Goal: Task Accomplishment & Management: Complete application form

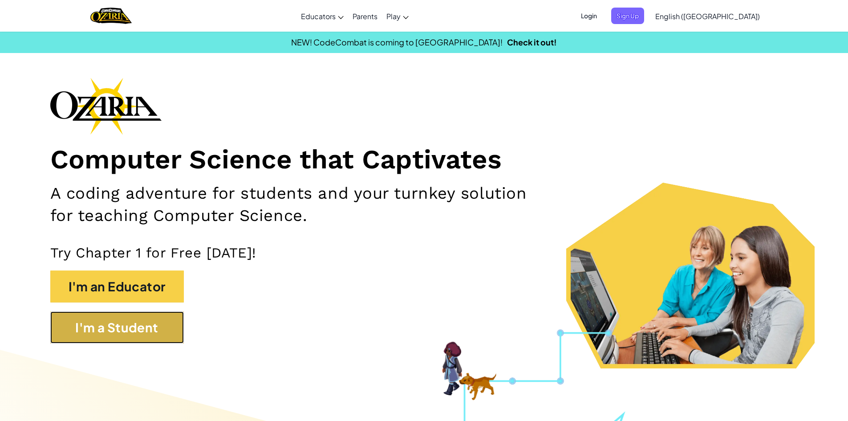
click at [119, 330] on button "I'm a Student" at bounding box center [117, 327] width 134 height 32
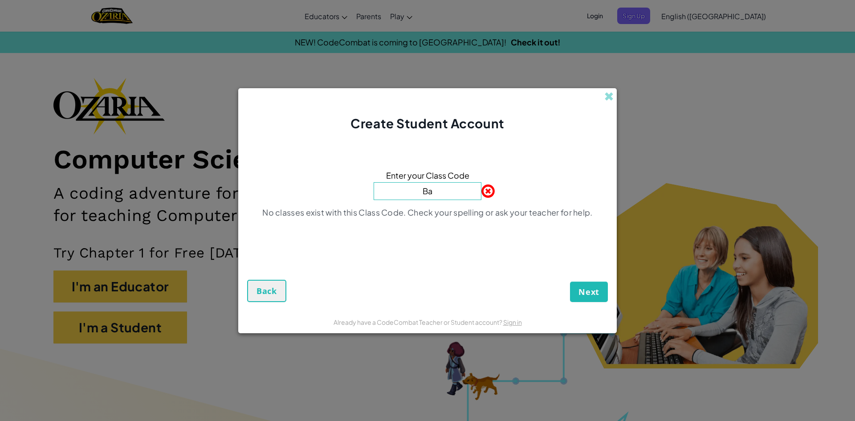
type input "B"
click at [615, 101] on div "Create Student Account" at bounding box center [427, 110] width 378 height 44
click at [602, 96] on div "Create Student Account" at bounding box center [427, 110] width 378 height 44
click at [607, 93] on span at bounding box center [608, 96] width 9 height 9
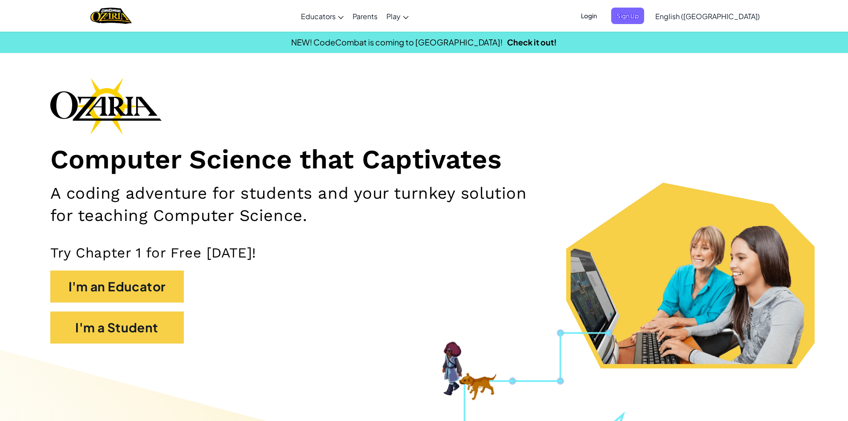
click at [602, 21] on span "Login" at bounding box center [589, 16] width 27 height 16
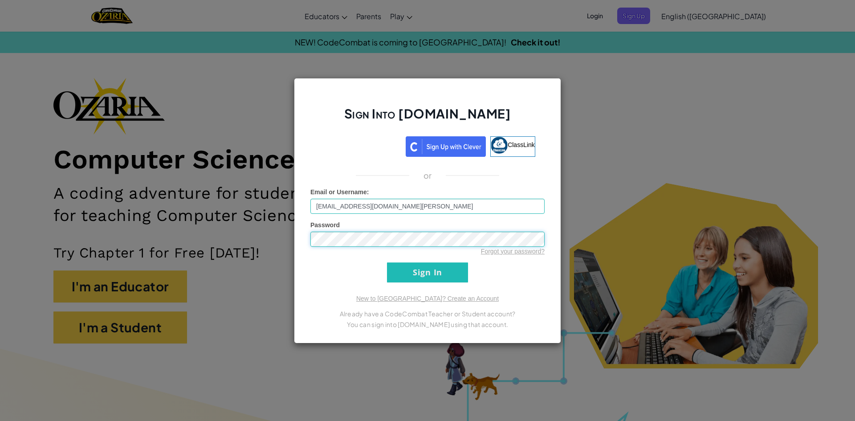
click at [387, 262] on input "Sign In" at bounding box center [427, 272] width 81 height 20
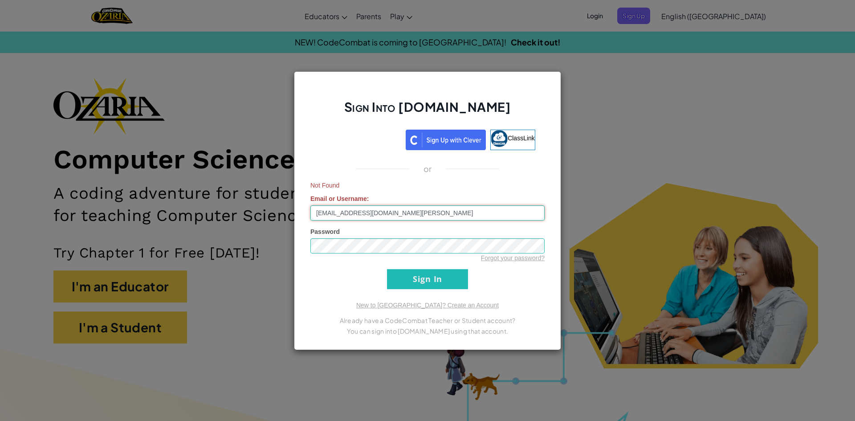
drag, startPoint x: 439, startPoint y: 216, endPoint x: 348, endPoint y: 211, distance: 90.5
click at [348, 211] on input "[EMAIL_ADDRESS][DOMAIN_NAME][PERSON_NAME]" at bounding box center [427, 212] width 234 height 15
type input "olivesop000"
click at [294, 240] on div "Sign Into [DOMAIN_NAME] ClassLink or Not Found Email or Username : olivesop000 …" at bounding box center [427, 210] width 267 height 279
click at [387, 269] on input "Sign In" at bounding box center [427, 279] width 81 height 20
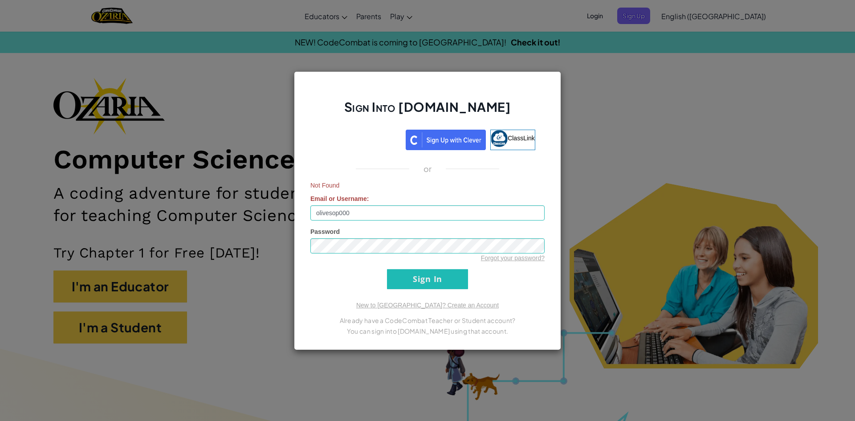
click at [731, 148] on div "Sign Into [DOMAIN_NAME] ClassLink or Not Found Email or Username : olivesop000 …" at bounding box center [427, 210] width 855 height 421
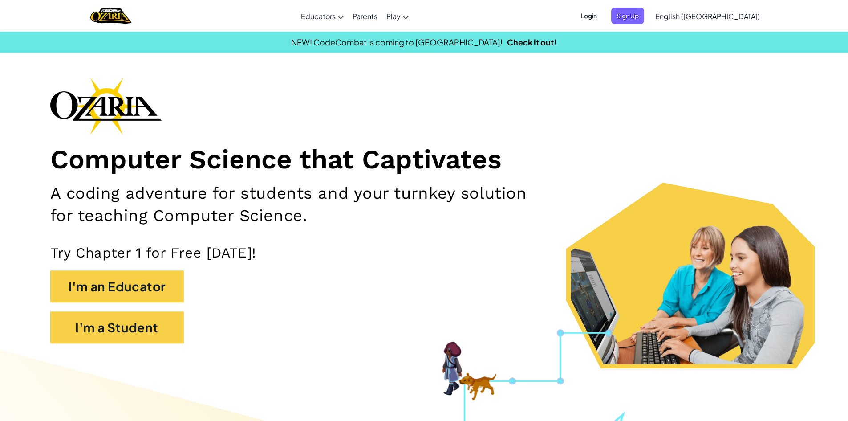
click at [602, 18] on span "Login" at bounding box center [589, 16] width 27 height 16
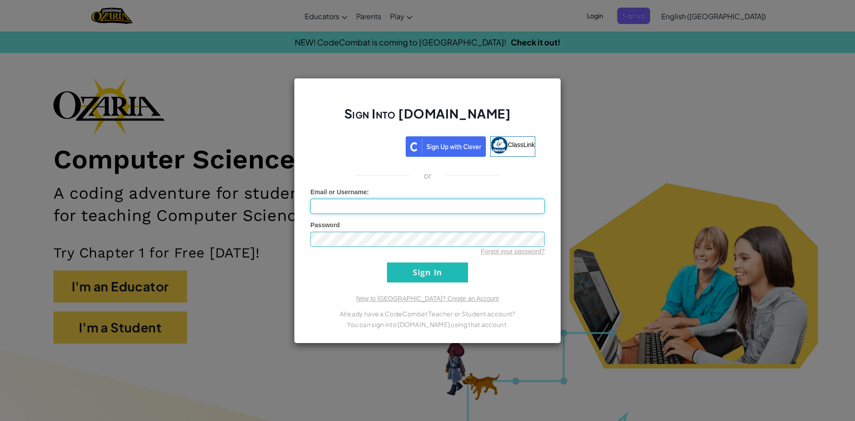
click at [384, 203] on input "Email or Username :" at bounding box center [427, 206] width 234 height 15
